Goal: Task Accomplishment & Management: Manage account settings

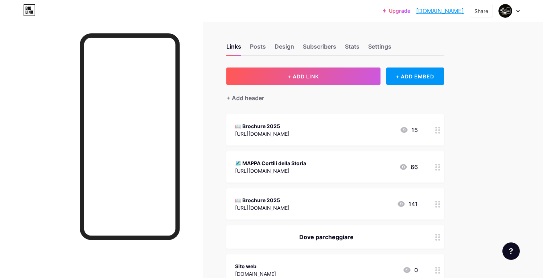
click at [306, 160] on div "🗺️ MAPPA Cortili della Storia" at bounding box center [270, 163] width 71 height 8
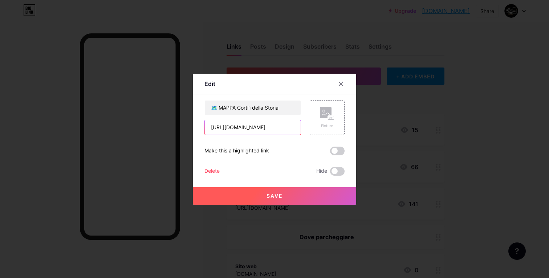
click at [270, 128] on input "[URL][DOMAIN_NAME]" at bounding box center [253, 127] width 96 height 15
paste input "-xw6ROQmZsX0Z7SUxjiRUDSTaisA1EK2"
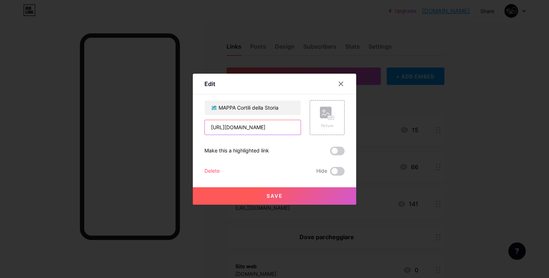
type input "[URL][DOMAIN_NAME]"
click at [289, 193] on button "Save" at bounding box center [274, 195] width 163 height 17
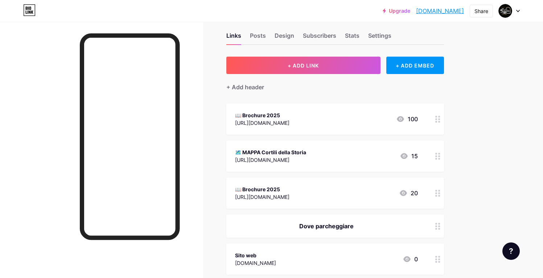
scroll to position [13, 0]
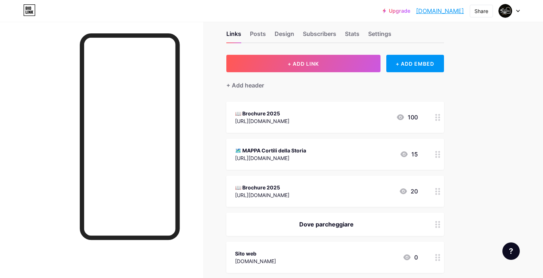
click at [377, 185] on div "📖 Brochure 2025 [URL][DOMAIN_NAME] 20" at bounding box center [326, 191] width 183 height 17
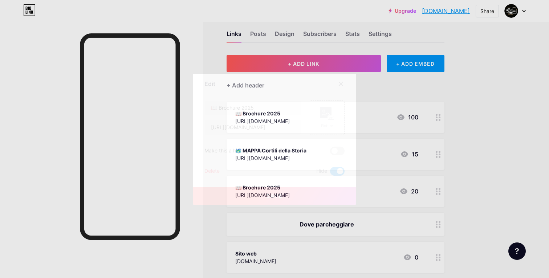
click at [215, 169] on div "Delete" at bounding box center [211, 171] width 15 height 9
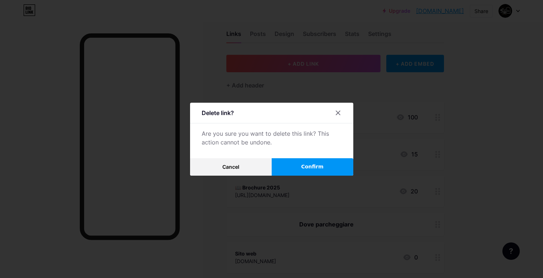
click at [304, 170] on button "Confirm" at bounding box center [313, 166] width 82 height 17
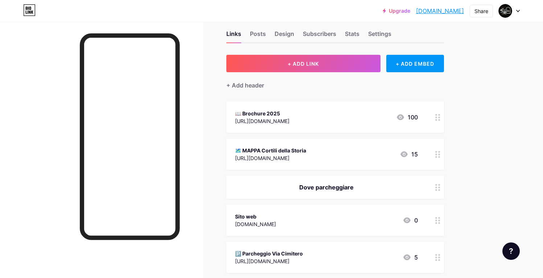
click at [470, 111] on div "Links Posts Design Subscribers Stats Settings + ADD LINK + ADD EMBED + Add head…" at bounding box center [237, 263] width 475 height 509
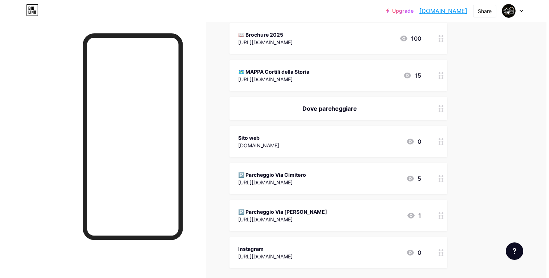
scroll to position [145, 0]
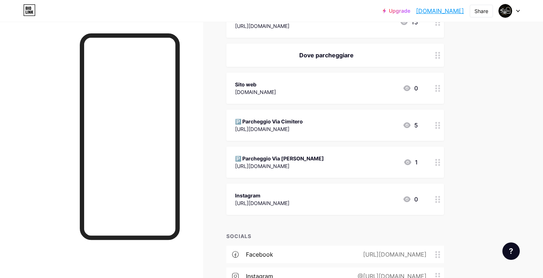
click at [342, 157] on div "🅿️ Parcheggio Via [PERSON_NAME] [URL][DOMAIN_NAME] 1" at bounding box center [326, 162] width 183 height 17
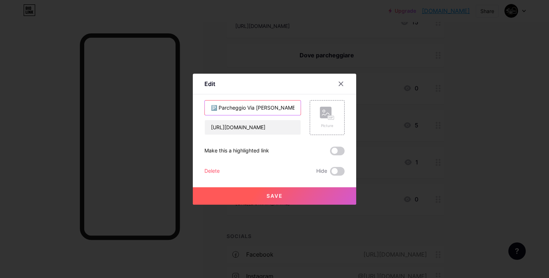
drag, startPoint x: 246, startPoint y: 106, endPoint x: 297, endPoint y: 107, distance: 50.8
click at [297, 107] on input "🅿️ Parcheggio Via [PERSON_NAME]" at bounding box center [253, 108] width 96 height 15
paste input "le Abate [PERSON_NAME]/[GEOGRAPHIC_DATA]"
type input "🅿️ Parcheggio [GEOGRAPHIC_DATA][PERSON_NAME]/[GEOGRAPHIC_DATA]"
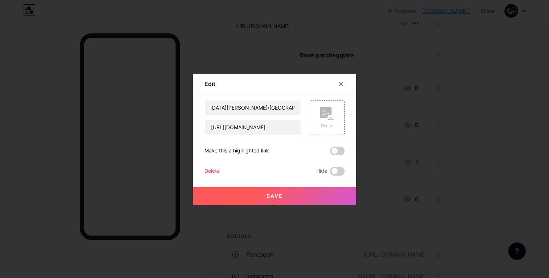
click at [266, 189] on button "Save" at bounding box center [274, 195] width 163 height 17
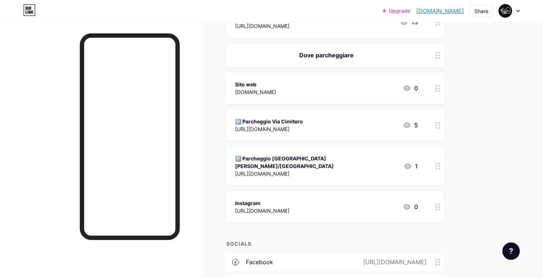
click at [295, 172] on div "🅿️ Parcheggio [GEOGRAPHIC_DATA][PERSON_NAME]/[GEOGRAPHIC_DATA] [URL][DOMAIN_NAM…" at bounding box center [335, 166] width 218 height 39
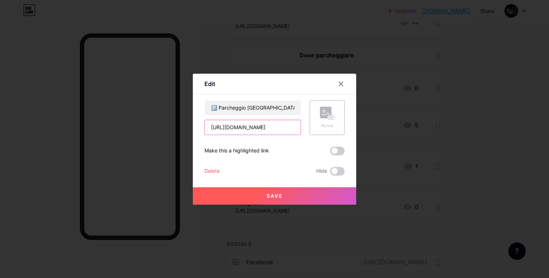
click at [255, 128] on input "[URL][DOMAIN_NAME]" at bounding box center [253, 127] width 96 height 15
paste input "[DOMAIN_NAME][URL]"
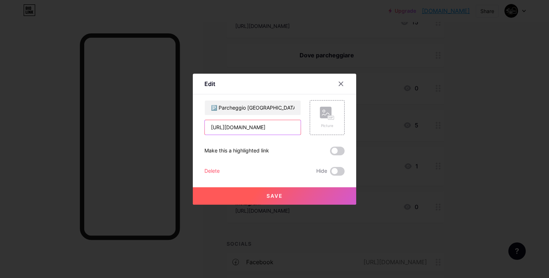
type input "[URL][DOMAIN_NAME]"
click at [325, 197] on button "Save" at bounding box center [274, 195] width 163 height 17
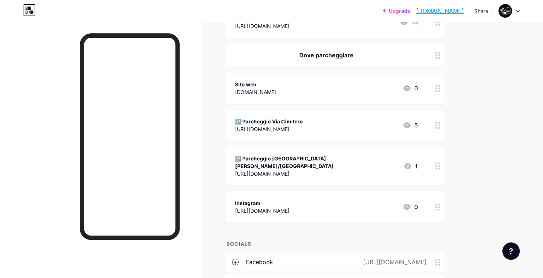
click at [384, 129] on div "🅿️ Parcheggio Via Cimitero [URL][DOMAIN_NAME] 5" at bounding box center [326, 125] width 183 height 17
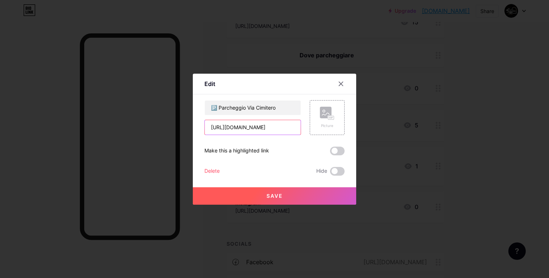
click at [274, 131] on input "[URL][DOMAIN_NAME]" at bounding box center [253, 127] width 96 height 15
drag, startPoint x: 269, startPoint y: 129, endPoint x: 438, endPoint y: 129, distance: 169.5
click at [438, 129] on div "Edit Content YouTube Play YouTube video without leaving your page. ADD Vimeo Pl…" at bounding box center [274, 139] width 549 height 278
click at [479, 110] on div at bounding box center [274, 139] width 549 height 278
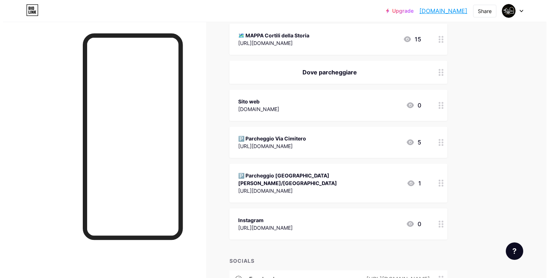
scroll to position [127, 0]
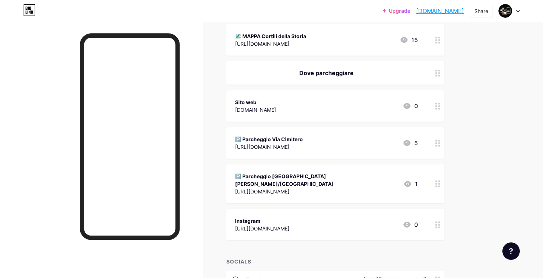
drag, startPoint x: 468, startPoint y: 186, endPoint x: 233, endPoint y: 138, distance: 240.0
click at [233, 138] on div "Links Posts Design Subscribers Stats Settings + ADD LINK + ADD EMBED + Add head…" at bounding box center [237, 153] width 475 height 517
copy span "🅿️ Parcheggio Via Cimitero [URL][DOMAIN_NAME] 5 🅿️ [GEOGRAPHIC_DATA][PERSON_NAM…"
click at [255, 188] on div "[URL][DOMAIN_NAME]" at bounding box center [316, 192] width 163 height 8
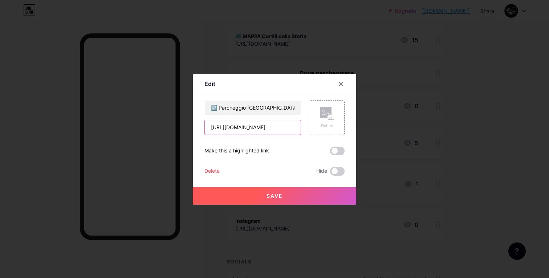
click at [248, 128] on input "[URL][DOMAIN_NAME]" at bounding box center [253, 127] width 96 height 15
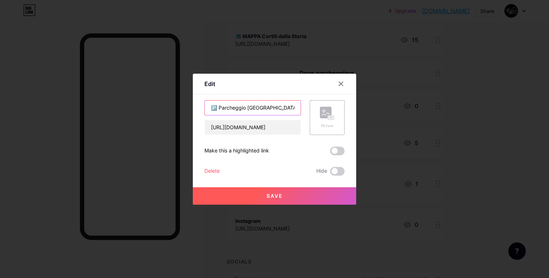
click at [252, 108] on input "🅿️ Parcheggio [GEOGRAPHIC_DATA][PERSON_NAME]/[GEOGRAPHIC_DATA]" at bounding box center [253, 108] width 96 height 15
drag, startPoint x: 256, startPoint y: 107, endPoint x: 351, endPoint y: 106, distance: 95.4
click at [351, 106] on div "Edit Content YouTube Play YouTube video without leaving your page. ADD Vimeo Pl…" at bounding box center [274, 139] width 163 height 131
click at [254, 108] on input "🅿️ Parcheggio [GEOGRAPHIC_DATA][PERSON_NAME]/[GEOGRAPHIC_DATA]" at bounding box center [253, 108] width 96 height 15
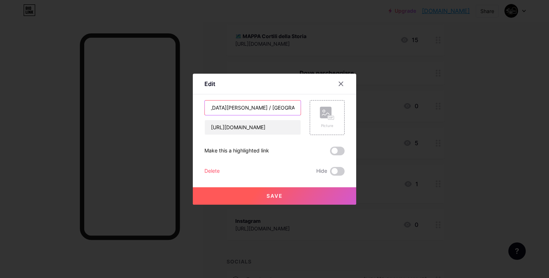
type input "🅿️ Parcheggio [GEOGRAPHIC_DATA][PERSON_NAME] / [GEOGRAPHIC_DATA]"
click at [279, 195] on span "Save" at bounding box center [274, 196] width 16 height 6
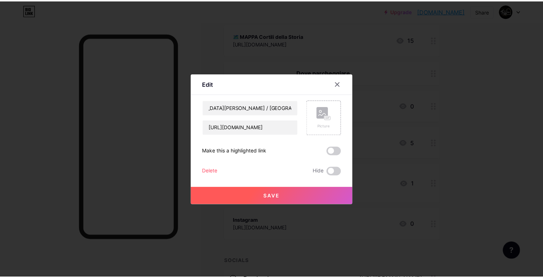
scroll to position [0, 0]
